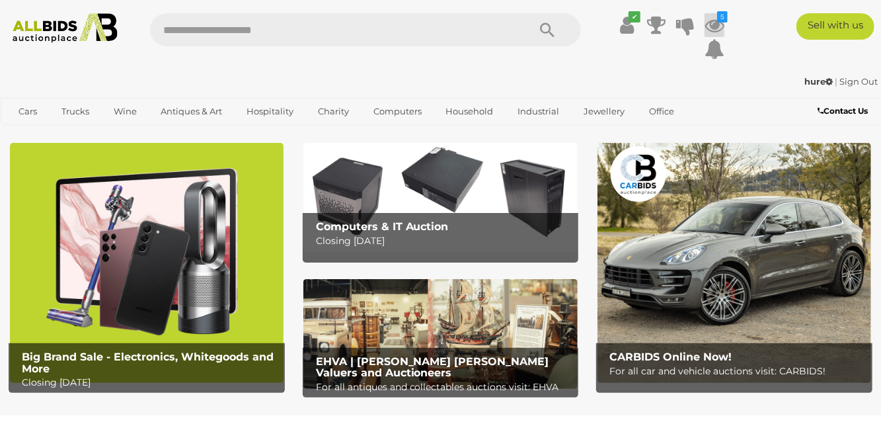
click at [712, 28] on icon at bounding box center [715, 25] width 20 height 24
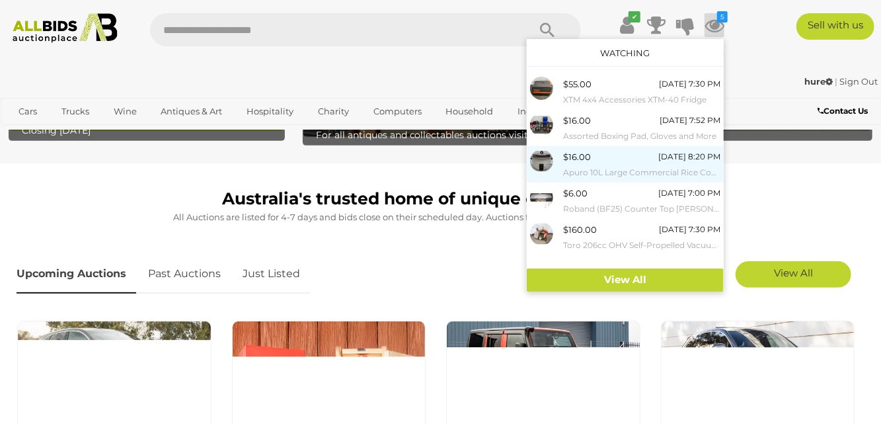
scroll to position [265, 0]
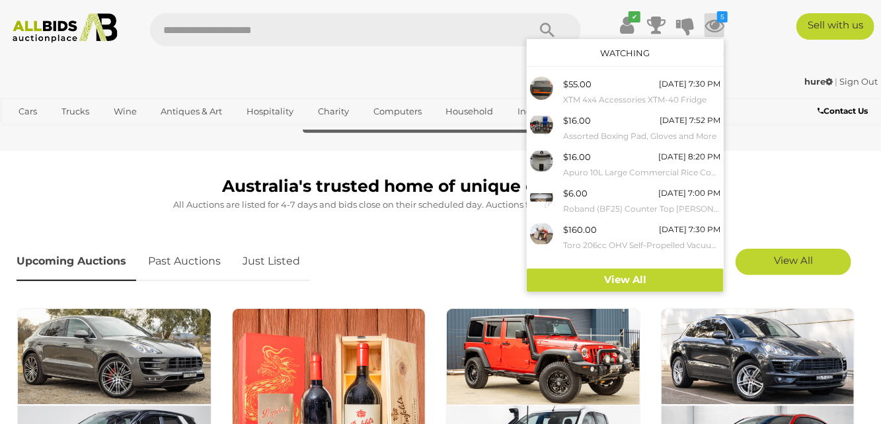
drag, startPoint x: 85, startPoint y: 216, endPoint x: 87, endPoint y: 210, distance: 6.7
click at [85, 212] on div "Australia's trusted home of unique online auctions All Auctions are listed for …" at bounding box center [441, 196] width 848 height 46
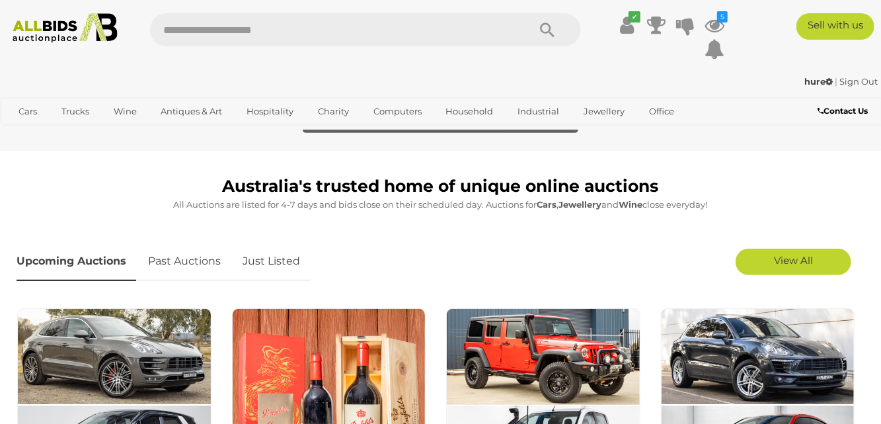
click at [646, 253] on div "Upcoming Auctions Past Auctions Just Listed" at bounding box center [365, 261] width 710 height 52
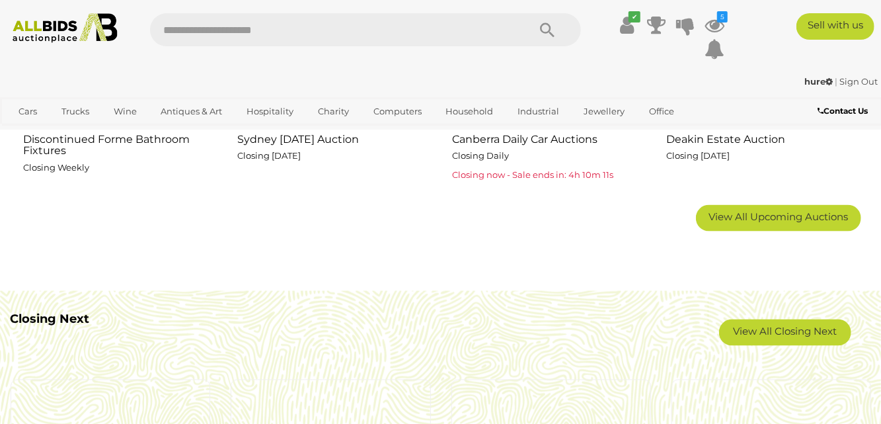
scroll to position [860, 0]
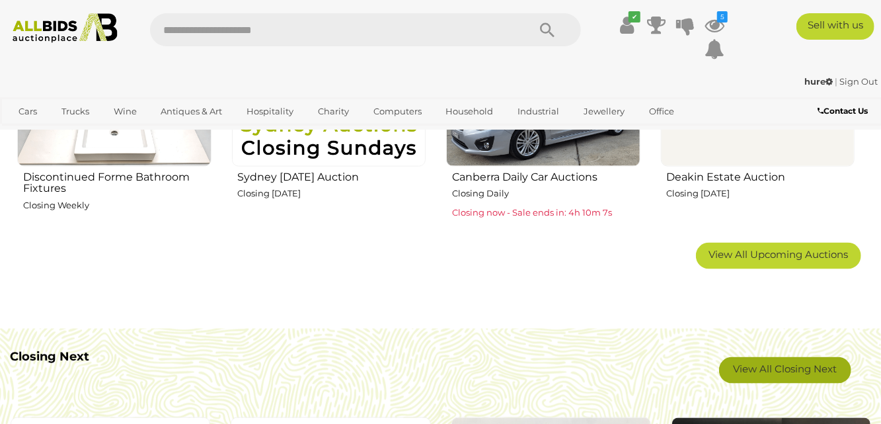
click at [764, 363] on link "View All Closing Next" at bounding box center [785, 370] width 132 height 26
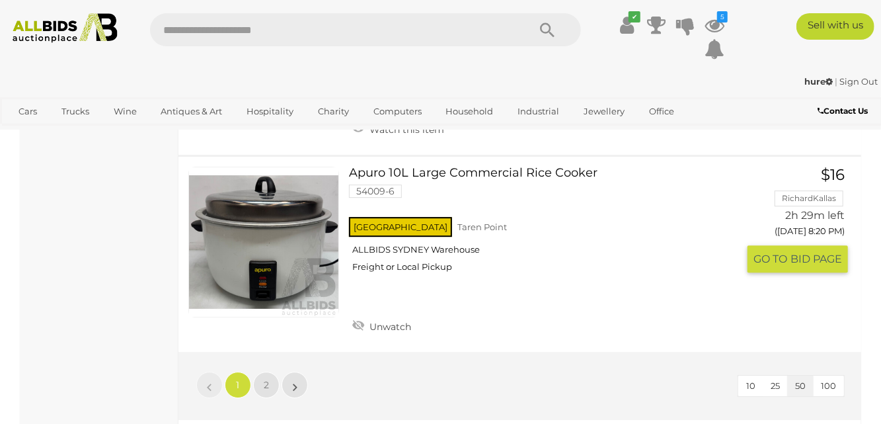
scroll to position [9919, 0]
